Goal: Information Seeking & Learning: Learn about a topic

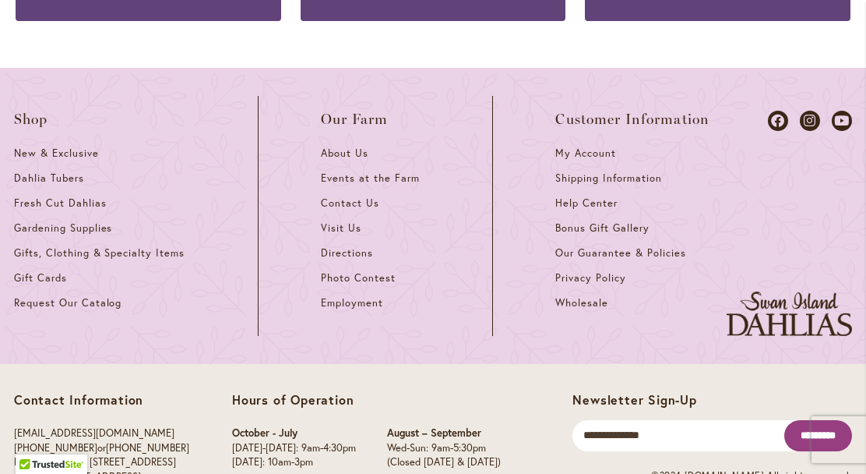
scroll to position [4523, 0]
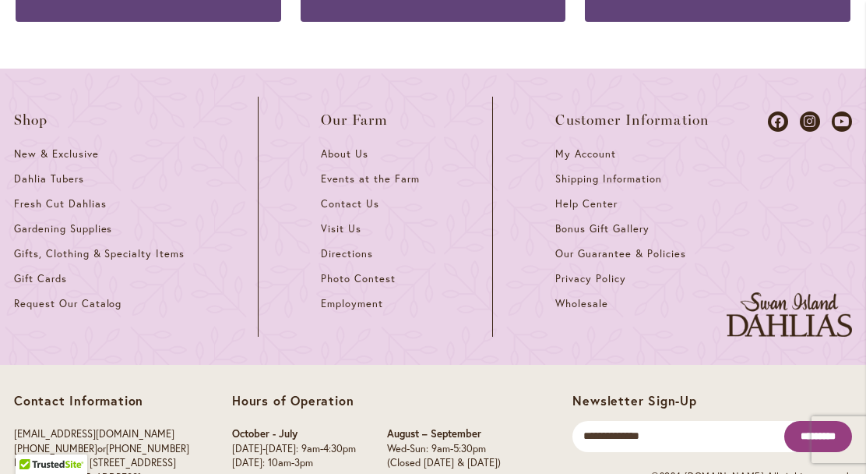
click at [354, 147] on span "About Us" at bounding box center [345, 153] width 48 height 13
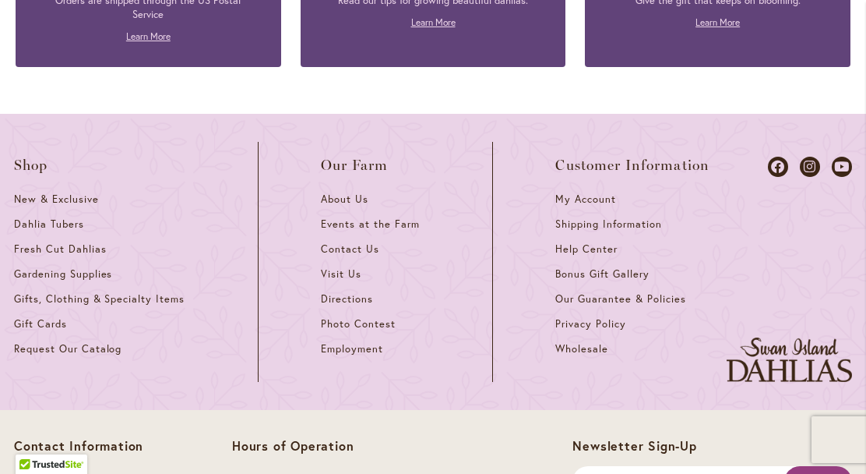
scroll to position [2155, 0]
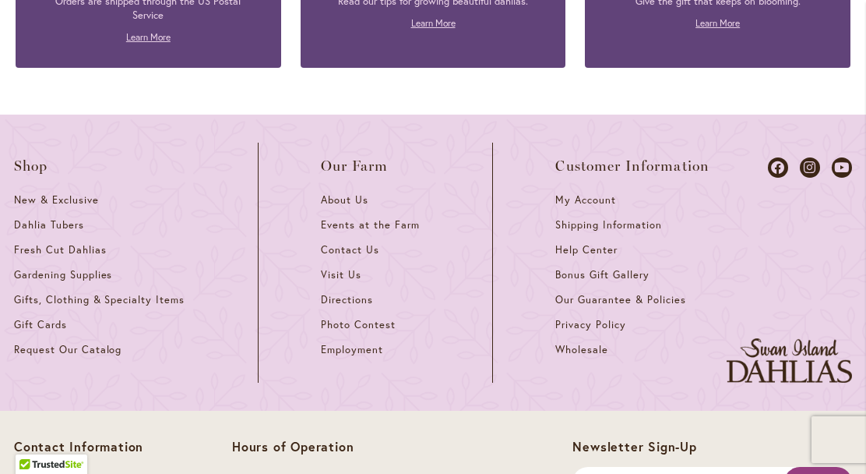
click at [402, 218] on span "Events at the Farm" at bounding box center [370, 224] width 98 height 13
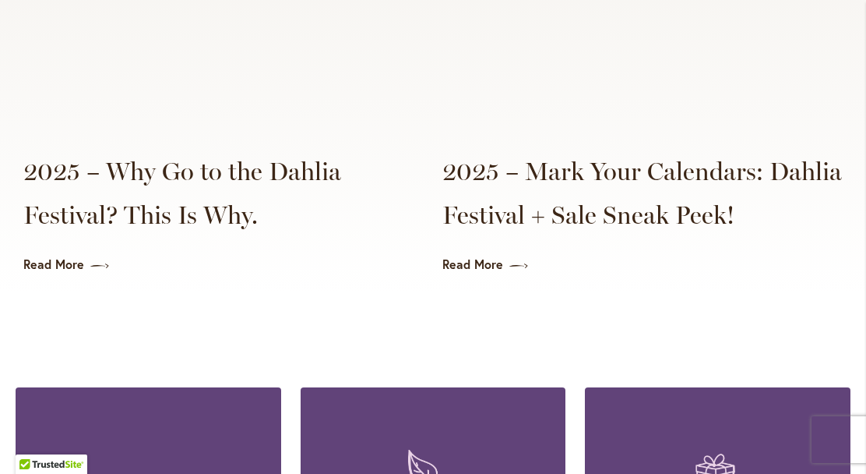
scroll to position [3921, 0]
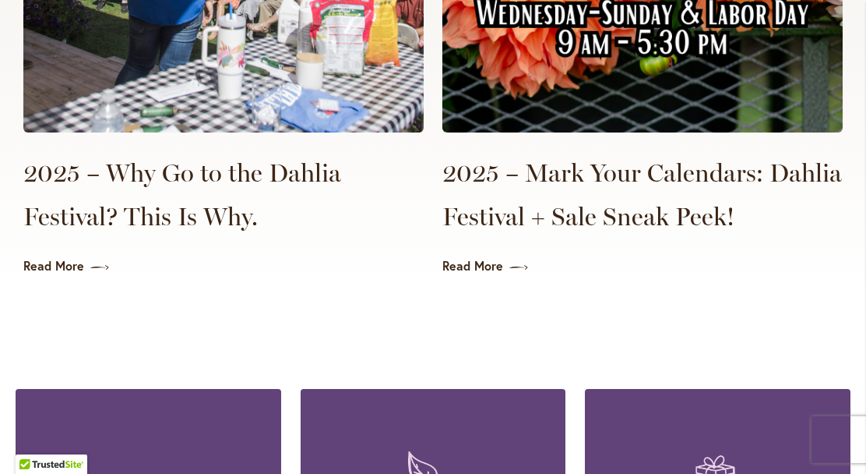
click at [516, 260] on icon at bounding box center [518, 268] width 19 height 16
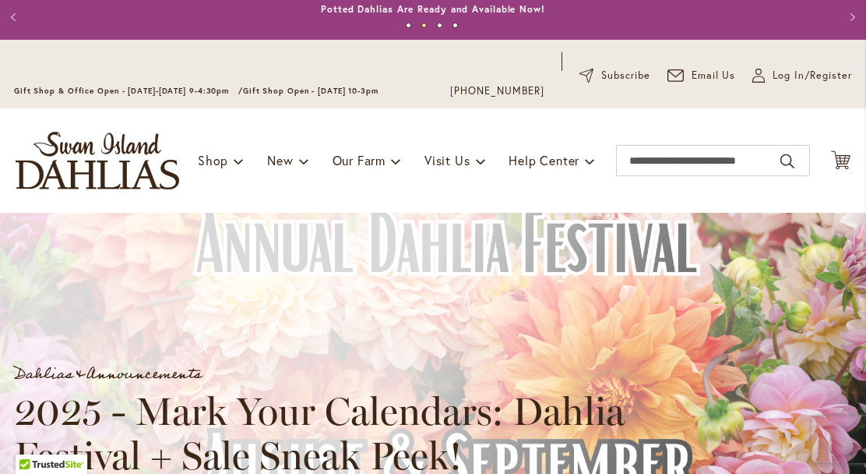
scroll to position [39, 0]
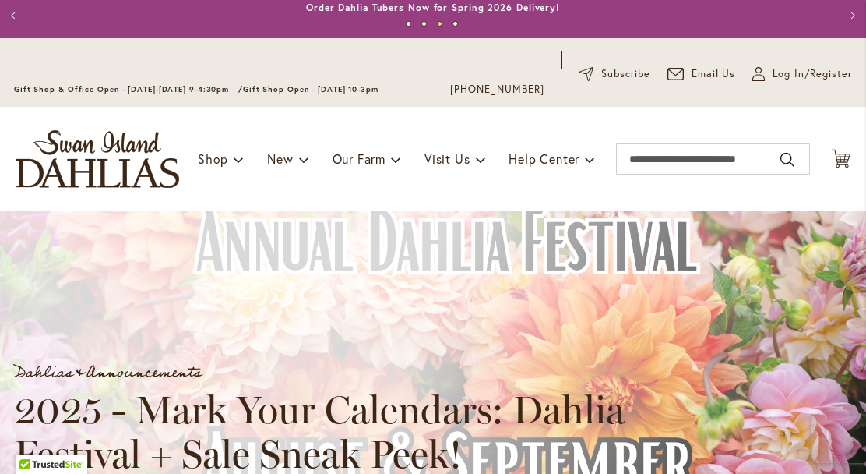
click at [786, 332] on div "Dahlias & Announcements 2025 - Mark Your Calendars: Dahlia Festival + Sale Snea…" at bounding box center [447, 371] width 866 height 211
